Goal: Information Seeking & Learning: Learn about a topic

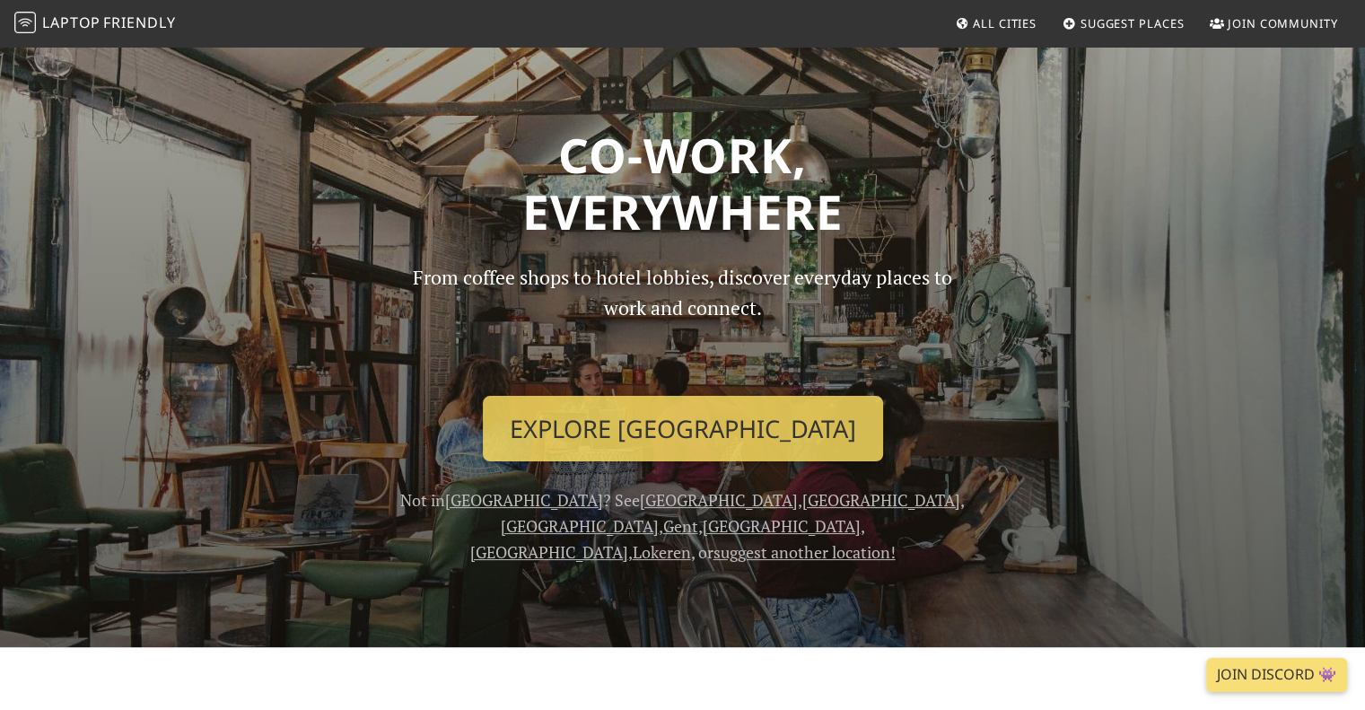
click at [1006, 15] on span "All Cities" at bounding box center [1005, 23] width 64 height 16
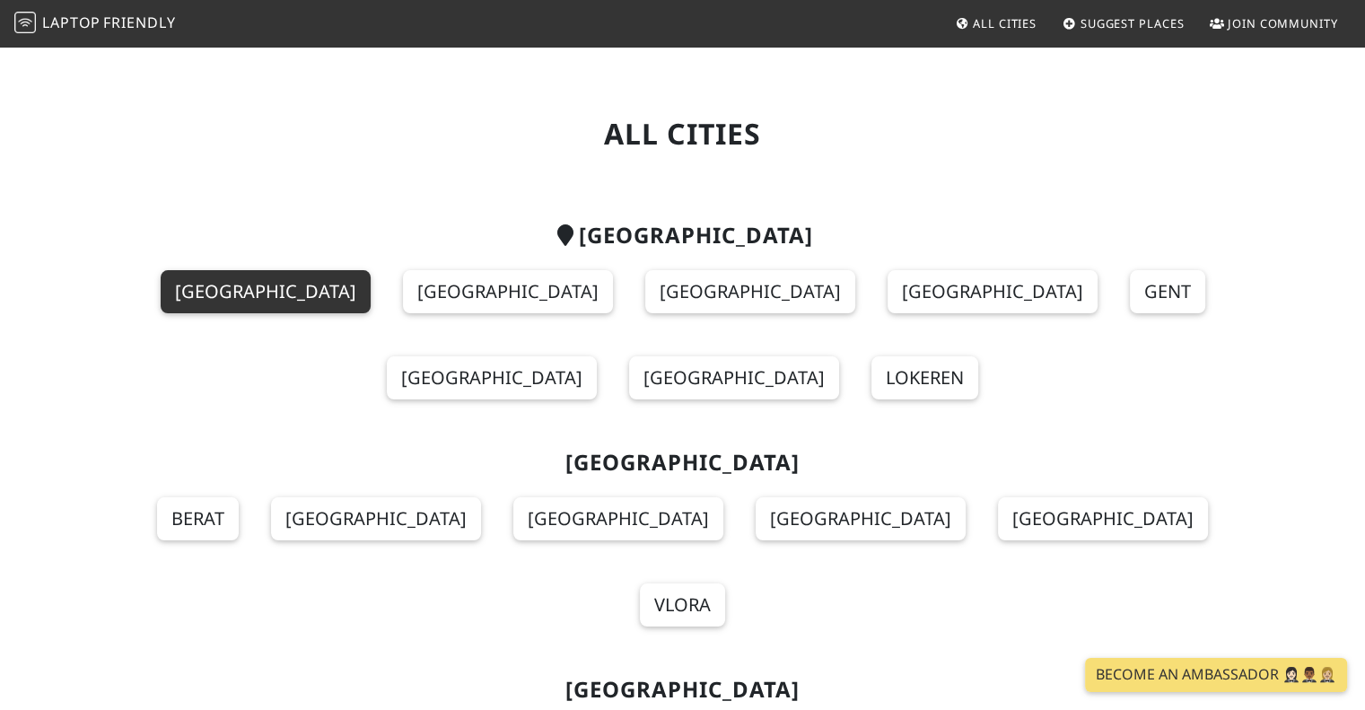
click at [183, 297] on link "[GEOGRAPHIC_DATA]" at bounding box center [266, 291] width 210 height 43
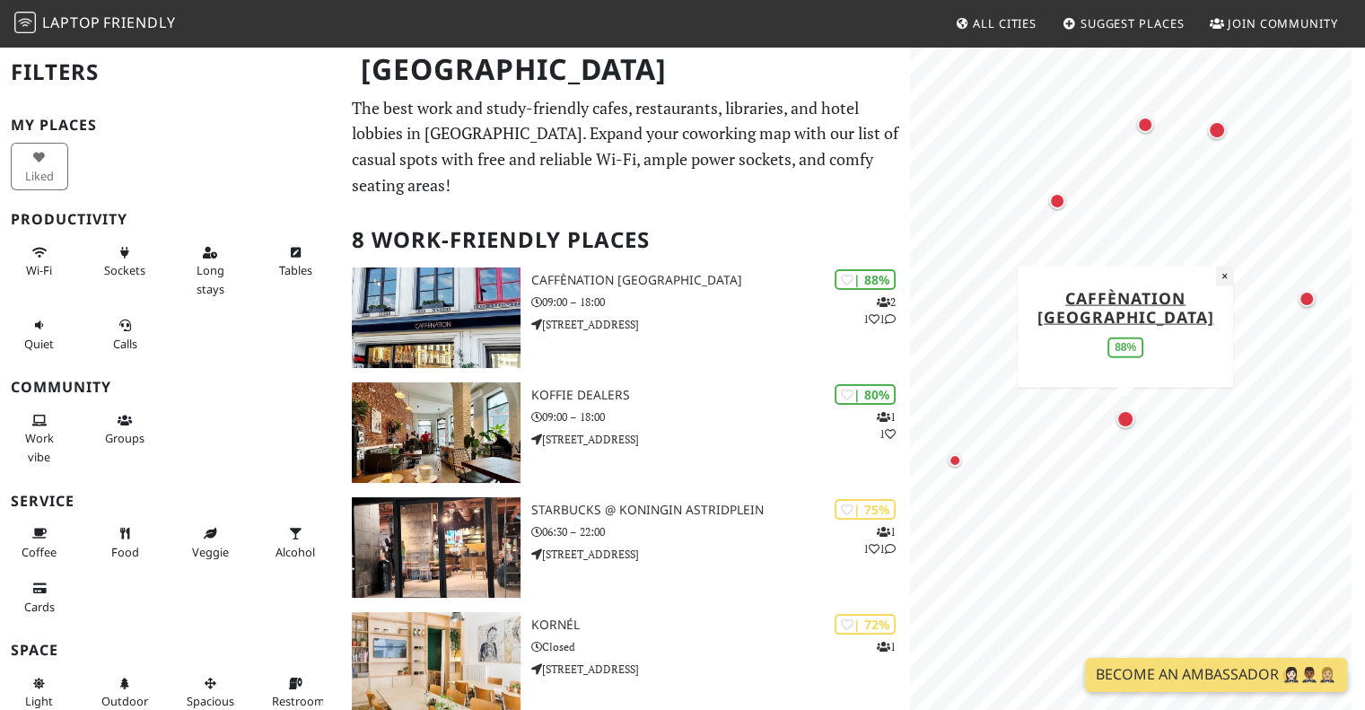
click at [1224, 266] on button "×" at bounding box center [1224, 276] width 17 height 20
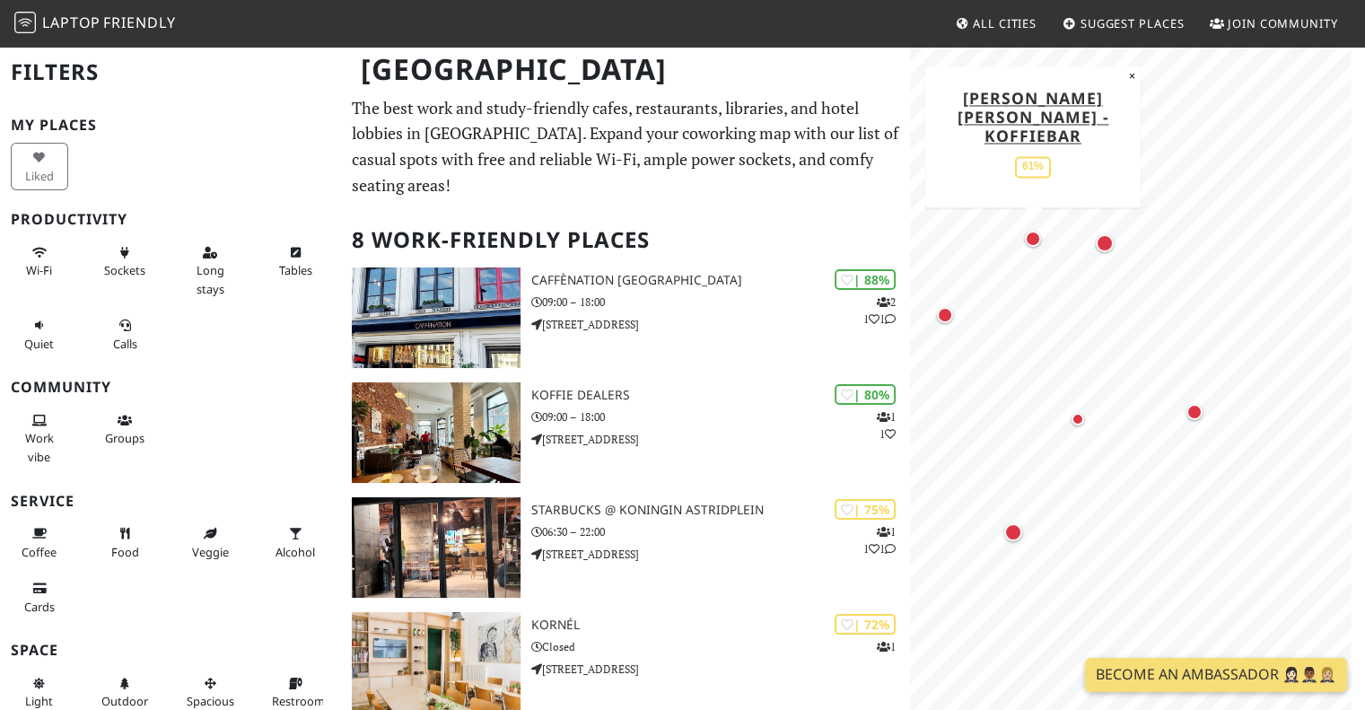
click at [1033, 236] on div "Map marker" at bounding box center [1033, 239] width 16 height 16
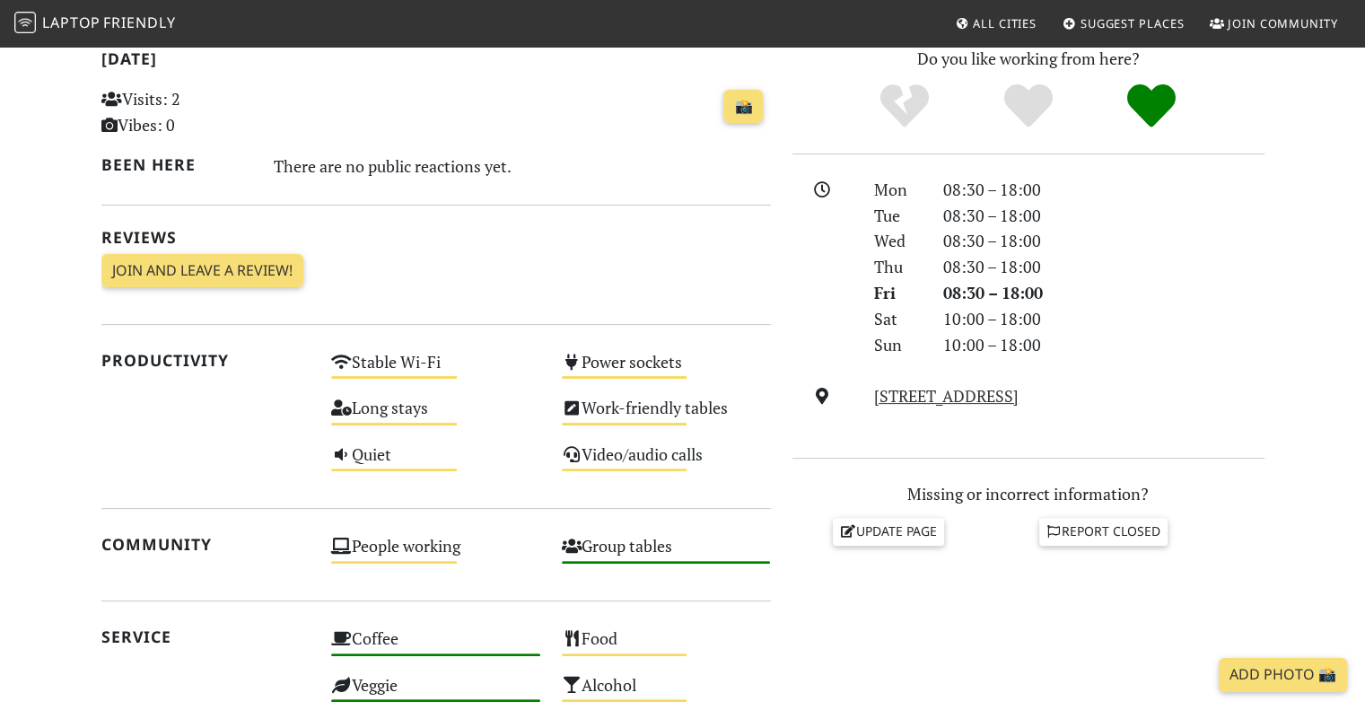
scroll to position [266, 0]
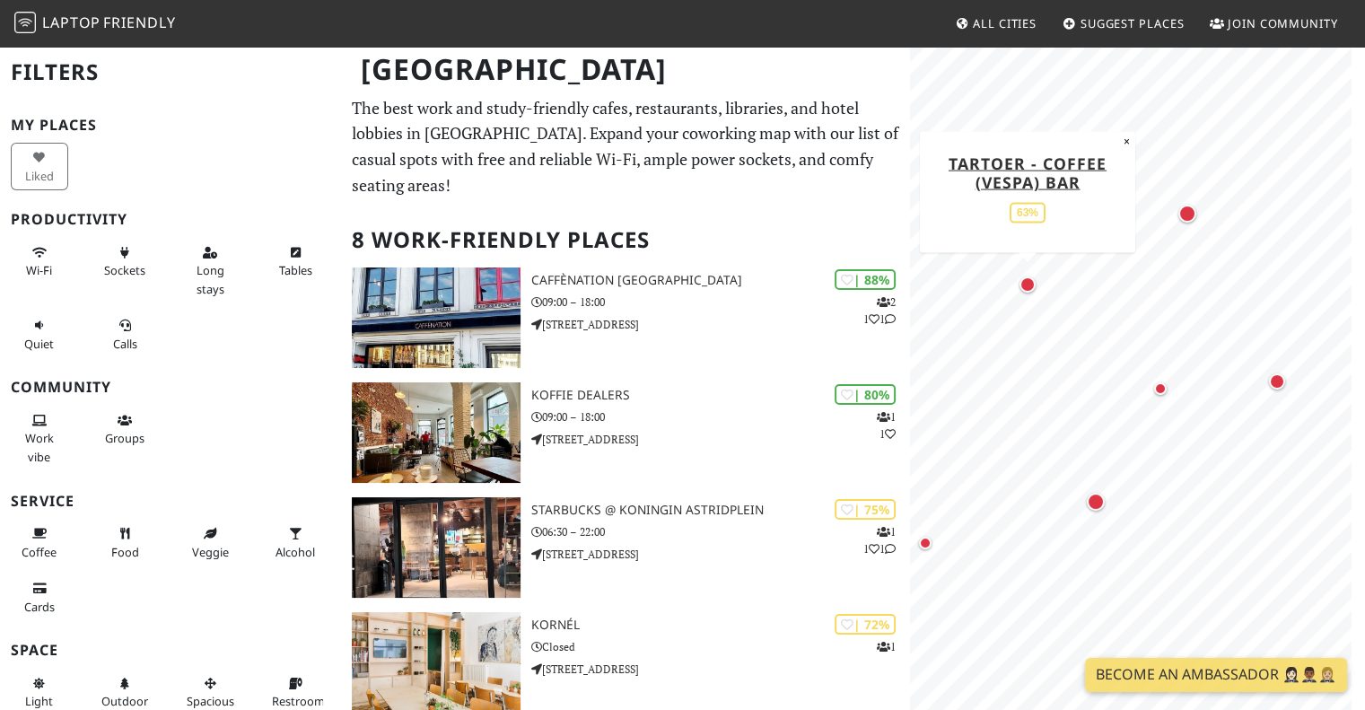
click at [1022, 284] on div "Map marker" at bounding box center [1028, 284] width 16 height 16
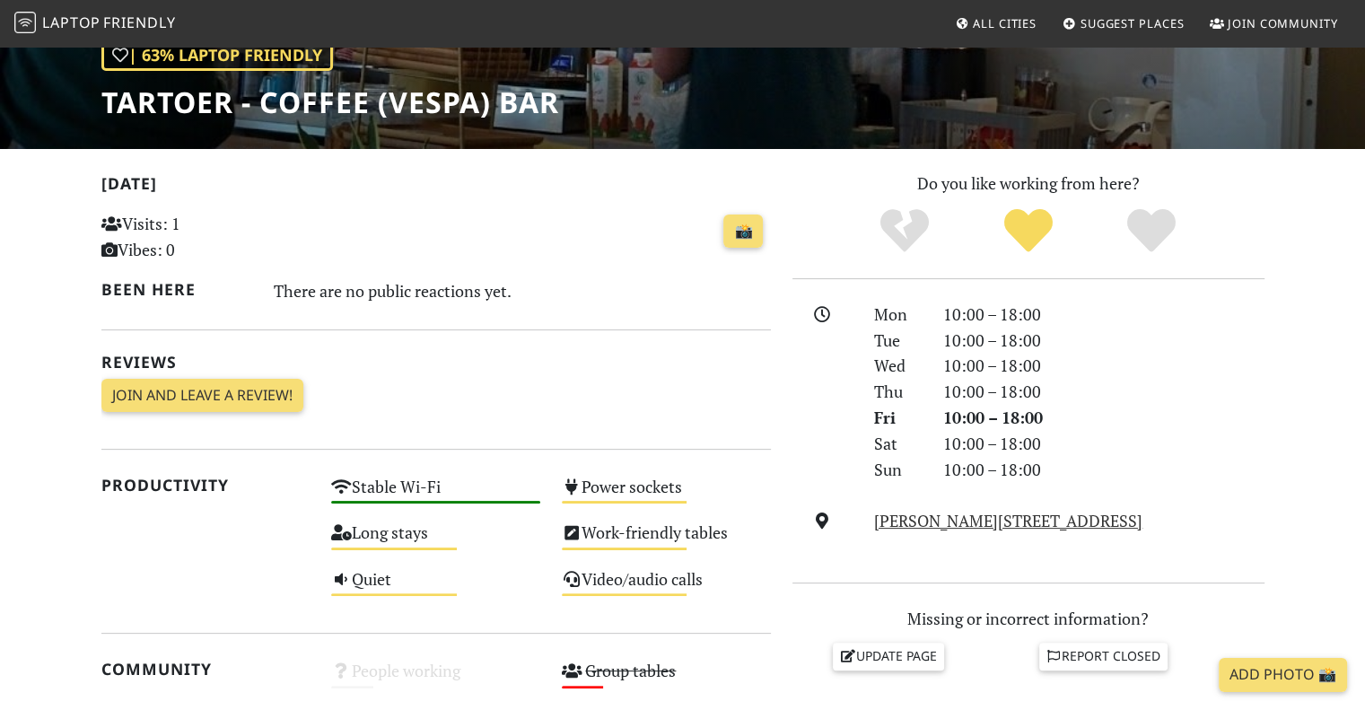
scroll to position [449, 0]
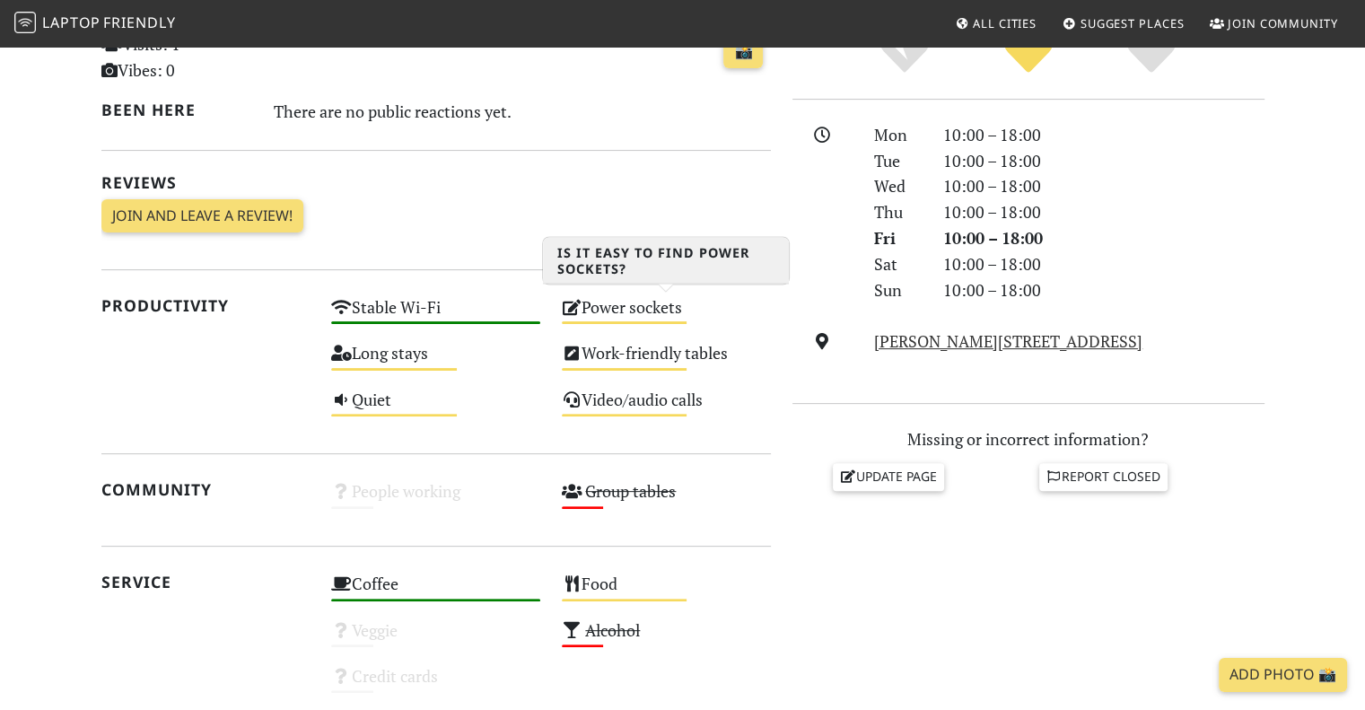
click at [671, 311] on div "Power sockets Medium" at bounding box center [666, 316] width 231 height 46
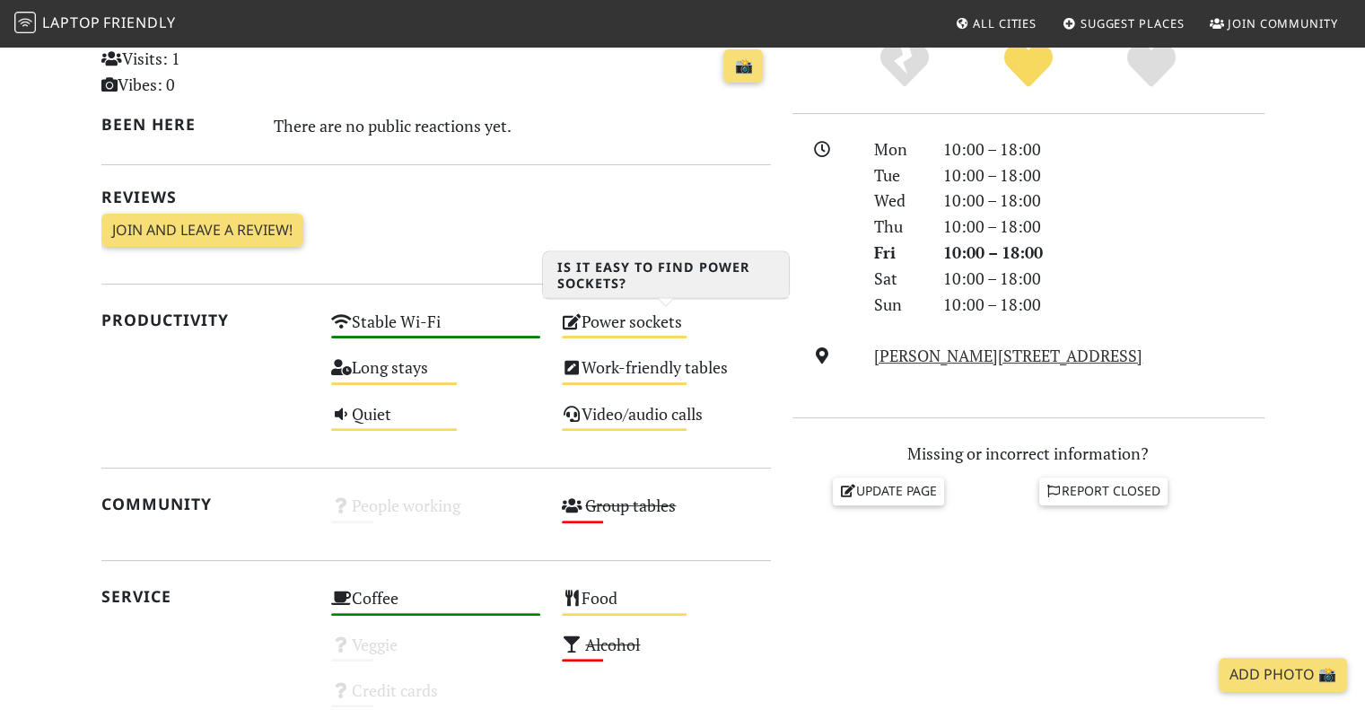
scroll to position [355, 0]
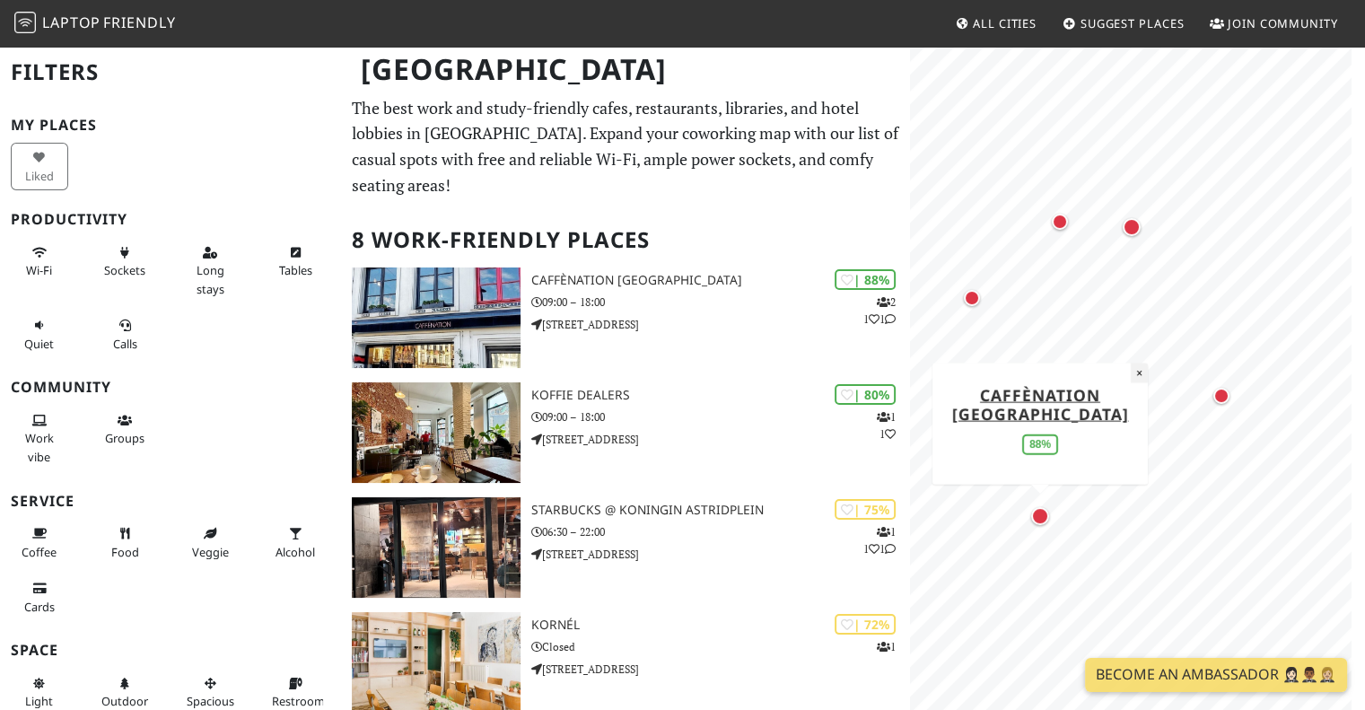
click at [1139, 363] on button "×" at bounding box center [1139, 373] width 17 height 20
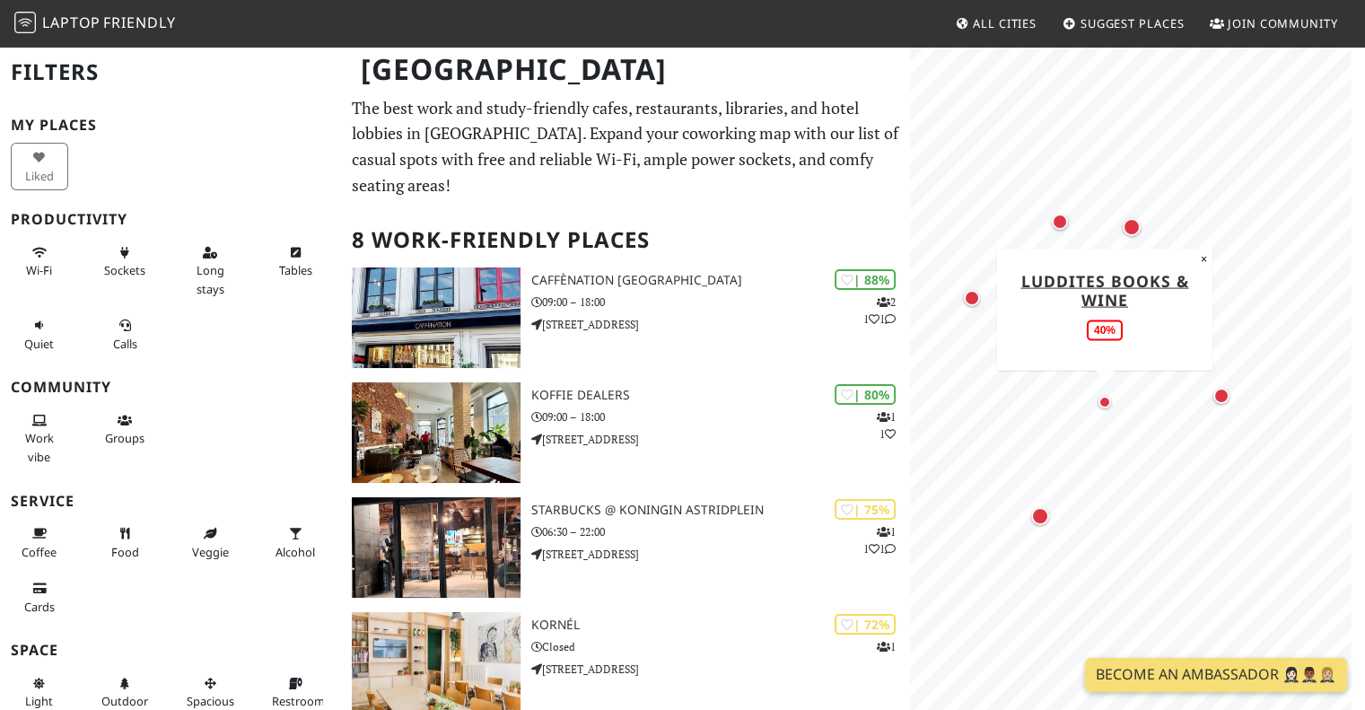
click at [1106, 408] on div "Map marker" at bounding box center [1105, 402] width 13 height 13
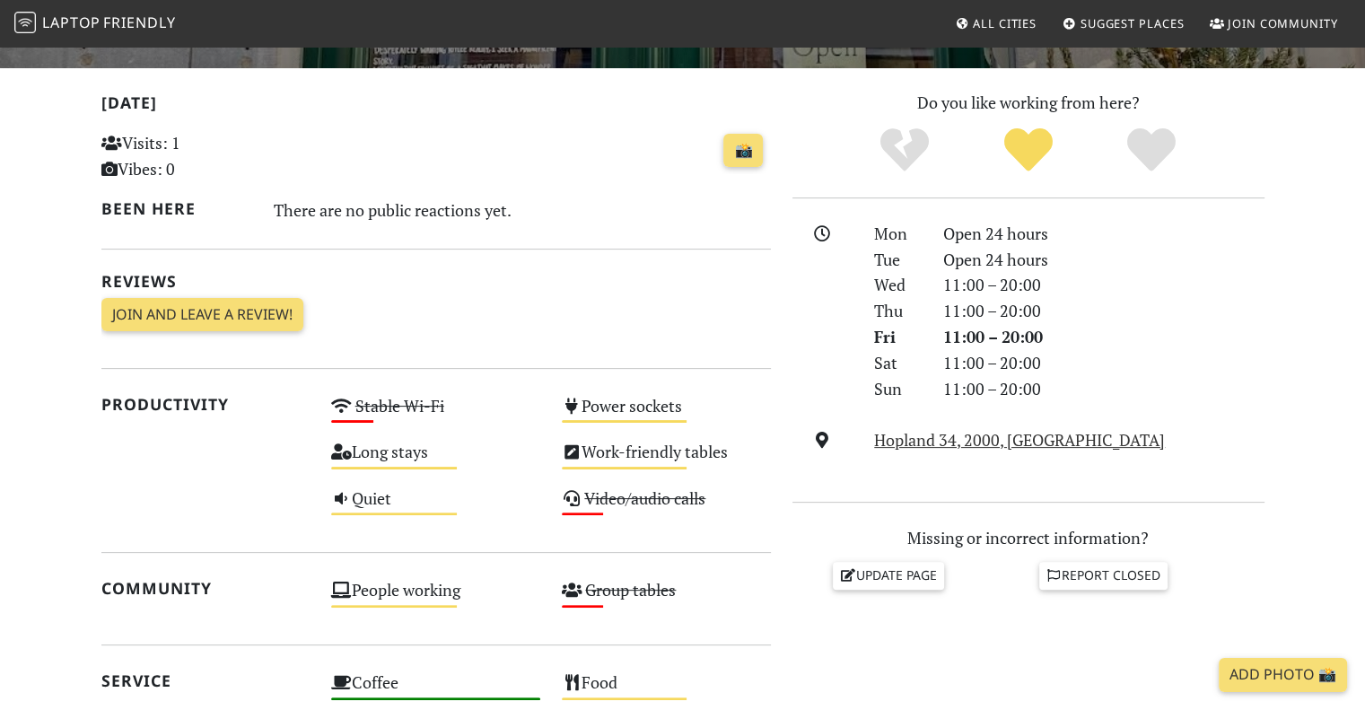
scroll to position [359, 0]
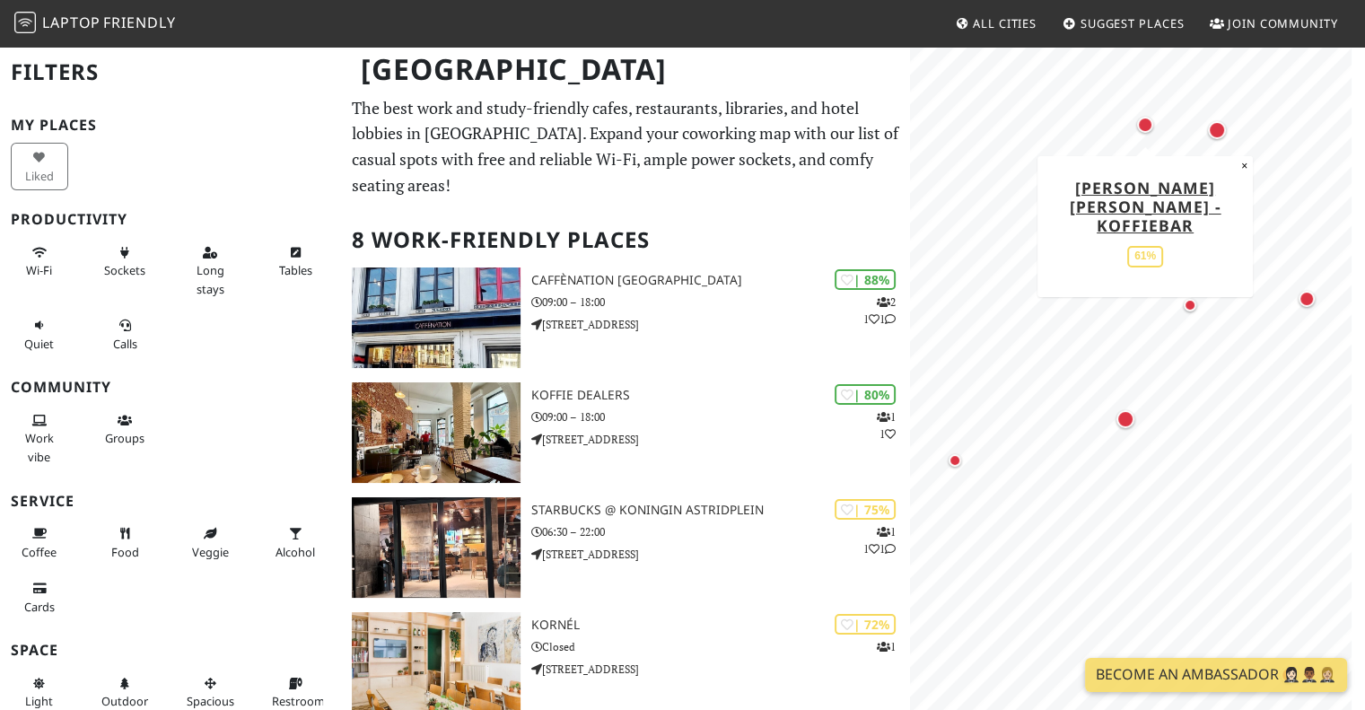
click at [1148, 125] on div "Map marker" at bounding box center [1145, 125] width 16 height 16
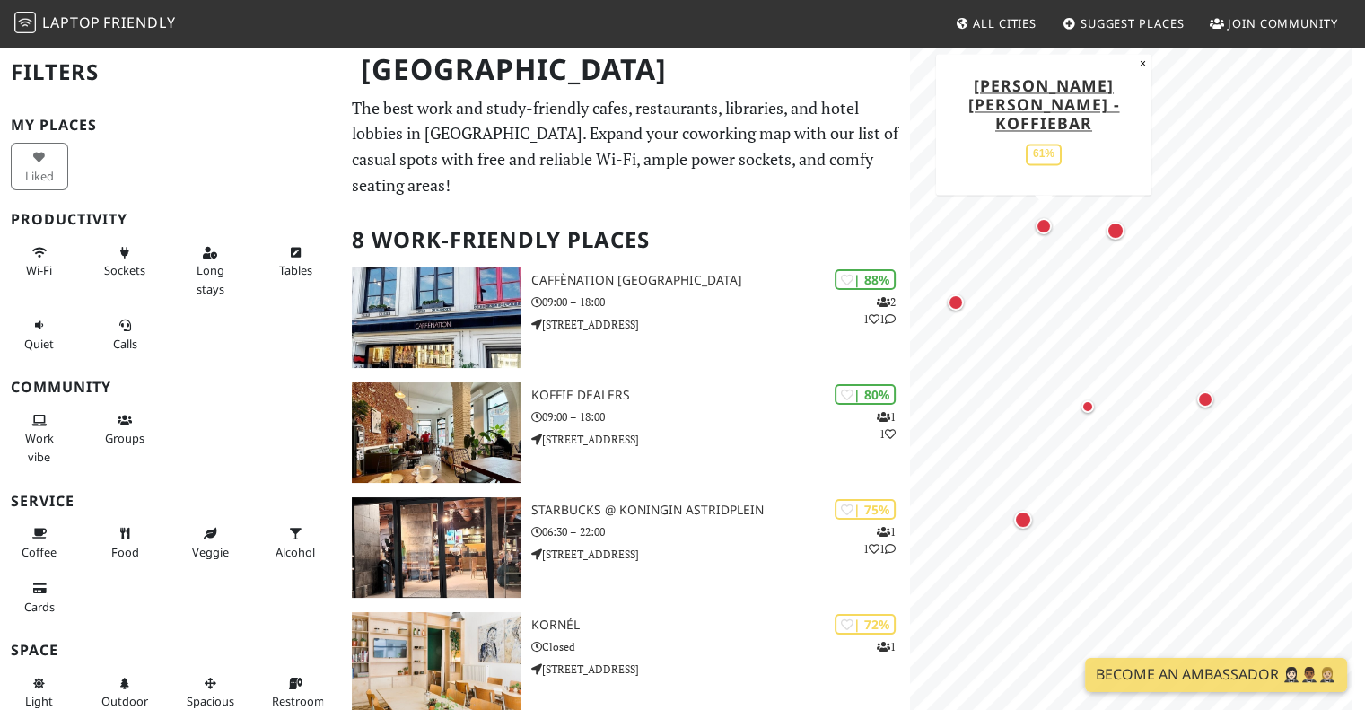
click at [1041, 216] on div "Map marker" at bounding box center [1043, 226] width 23 height 23
